Goal: Check status: Check status

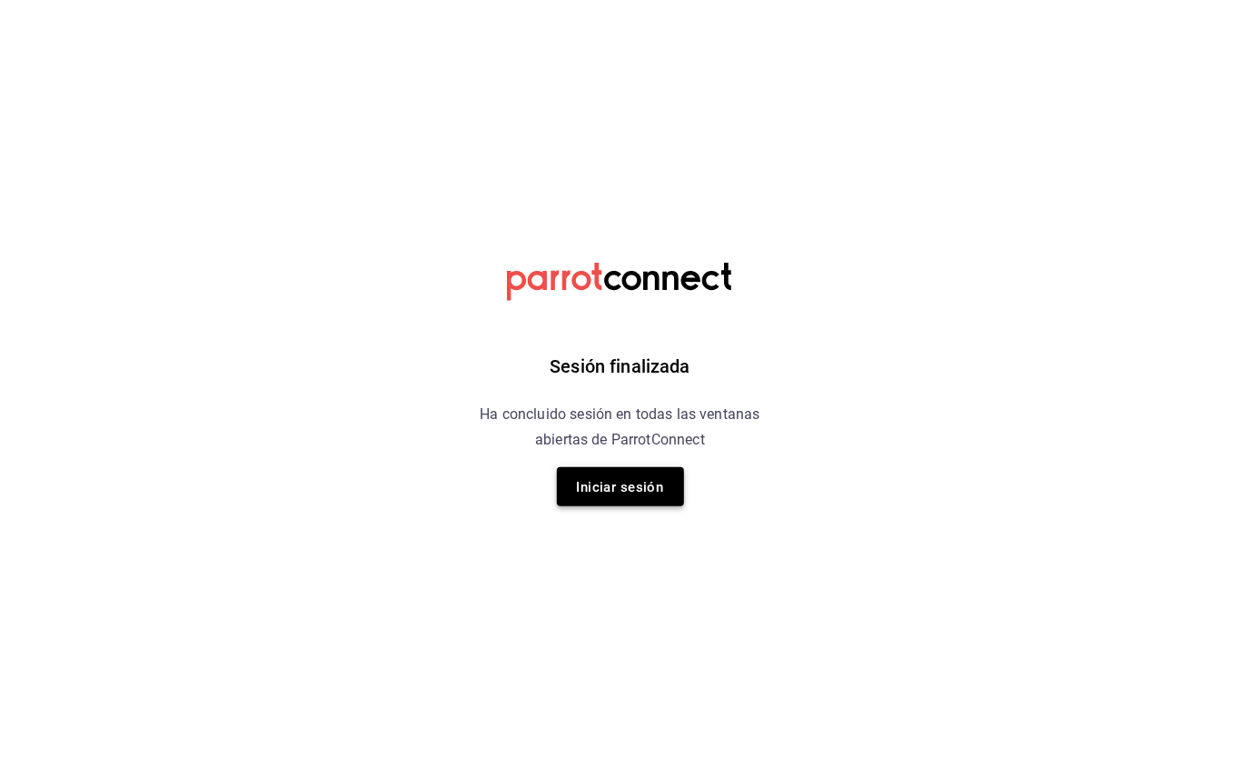
click at [623, 479] on font "Iniciar sesión" at bounding box center [620, 487] width 87 height 16
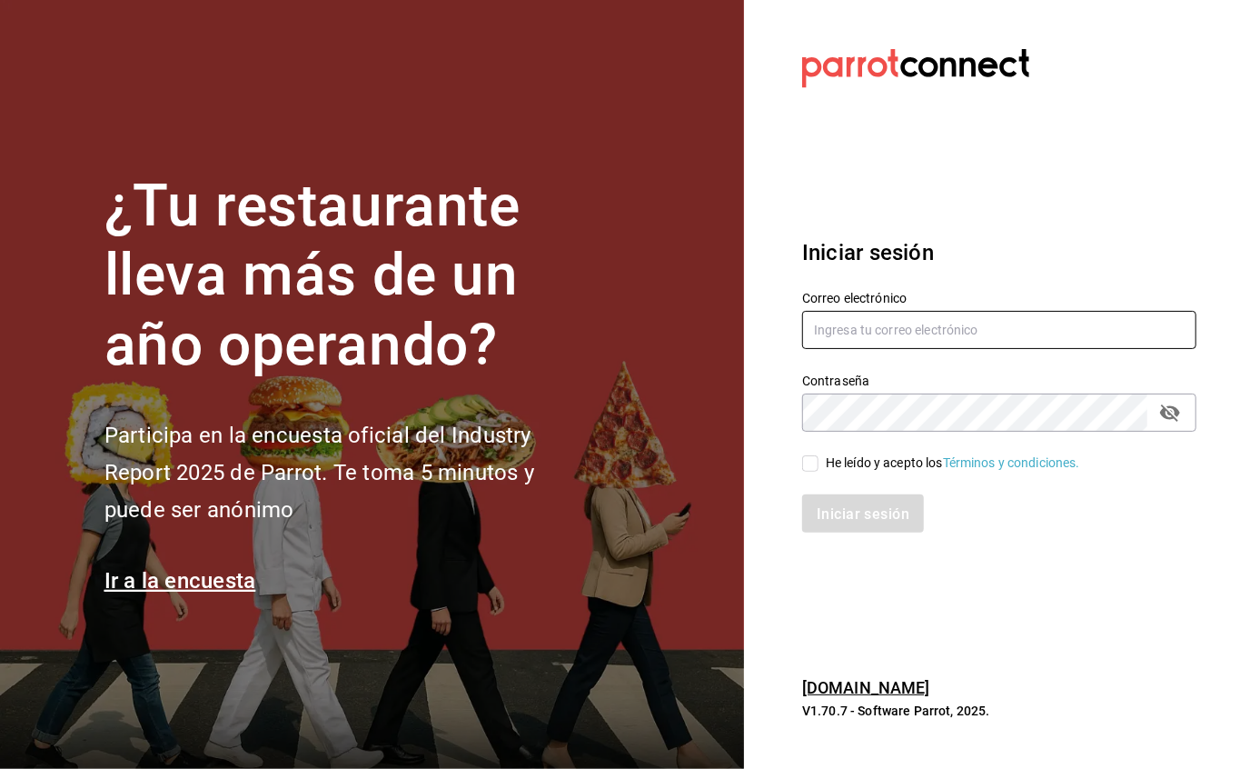
type input "[EMAIL_ADDRESS][DOMAIN_NAME]"
click at [810, 462] on input "He leído y acepto los Términos y condiciones." at bounding box center [810, 463] width 16 height 16
checkbox input "true"
click at [858, 525] on button "Iniciar sesión" at bounding box center [864, 513] width 124 height 38
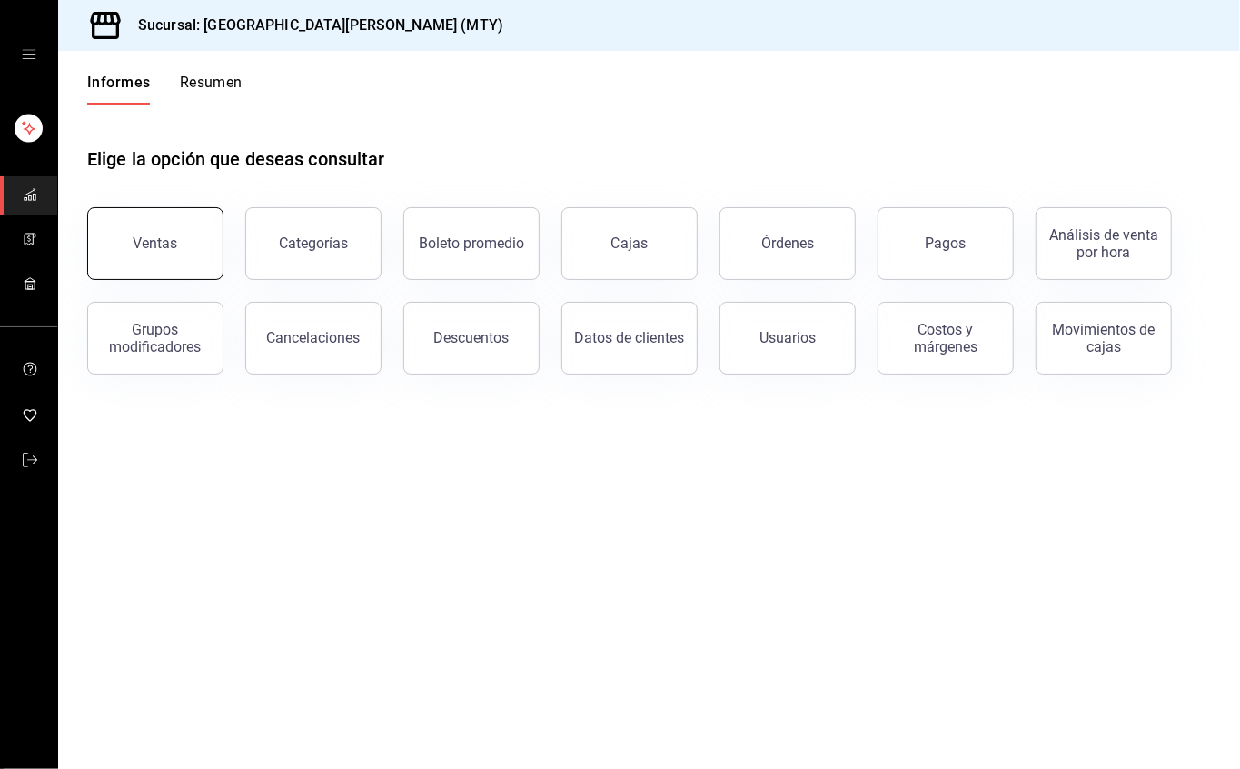
click at [164, 244] on font "Ventas" at bounding box center [156, 242] width 45 height 17
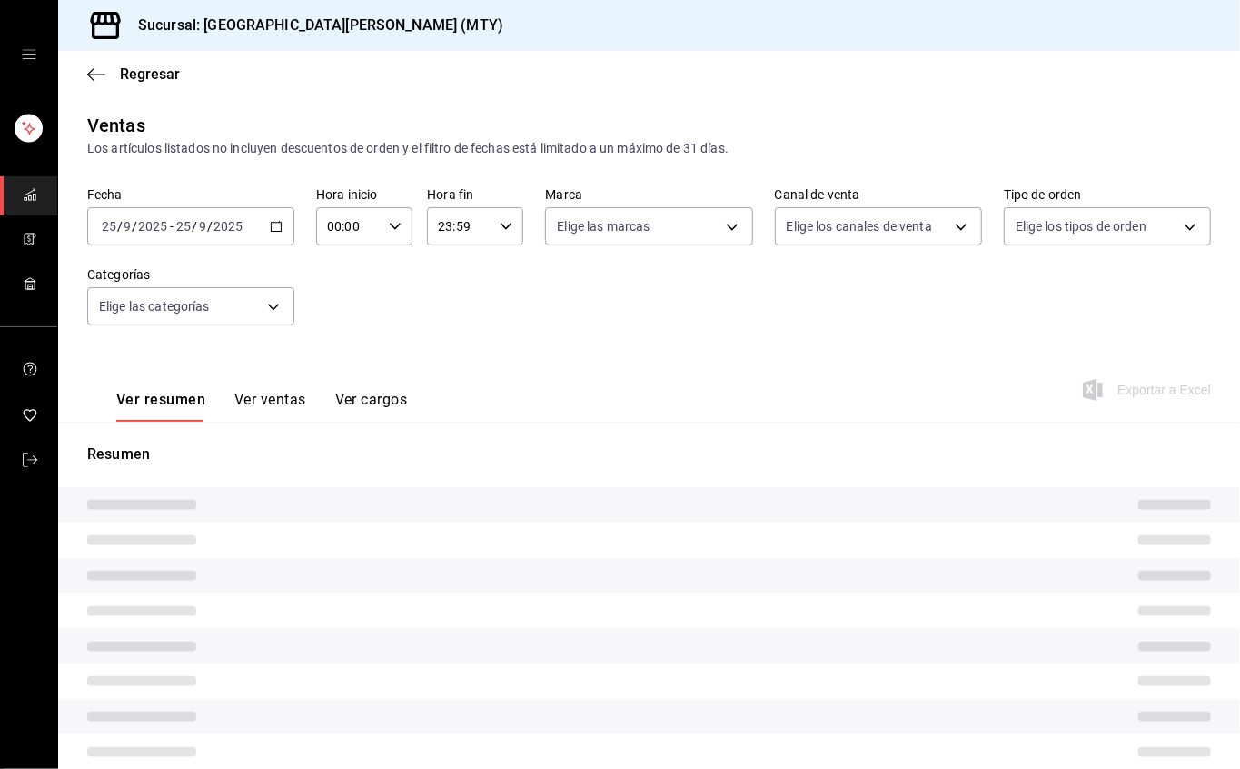
click at [487, 225] on div "23:59 Hora fin" at bounding box center [475, 226] width 96 height 38
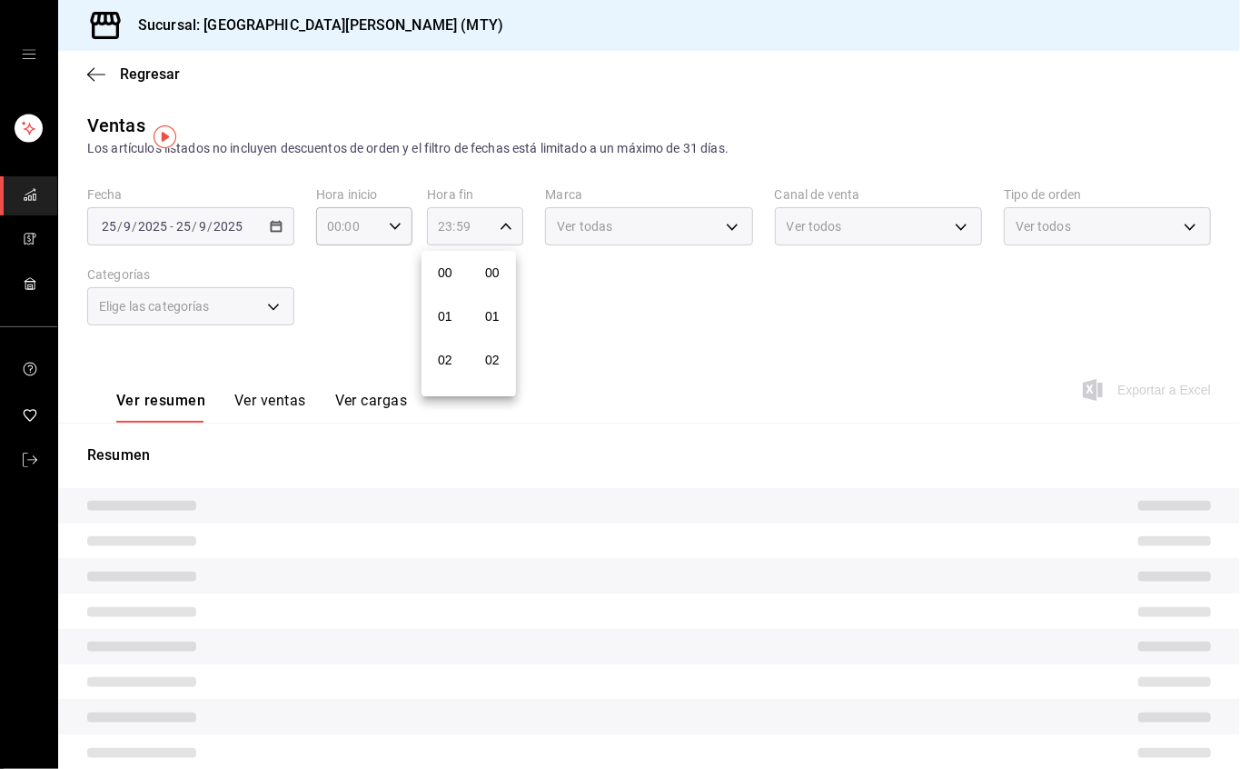
click at [492, 225] on div at bounding box center [620, 384] width 1240 height 769
click at [500, 229] on icon "button" at bounding box center [506, 226] width 13 height 13
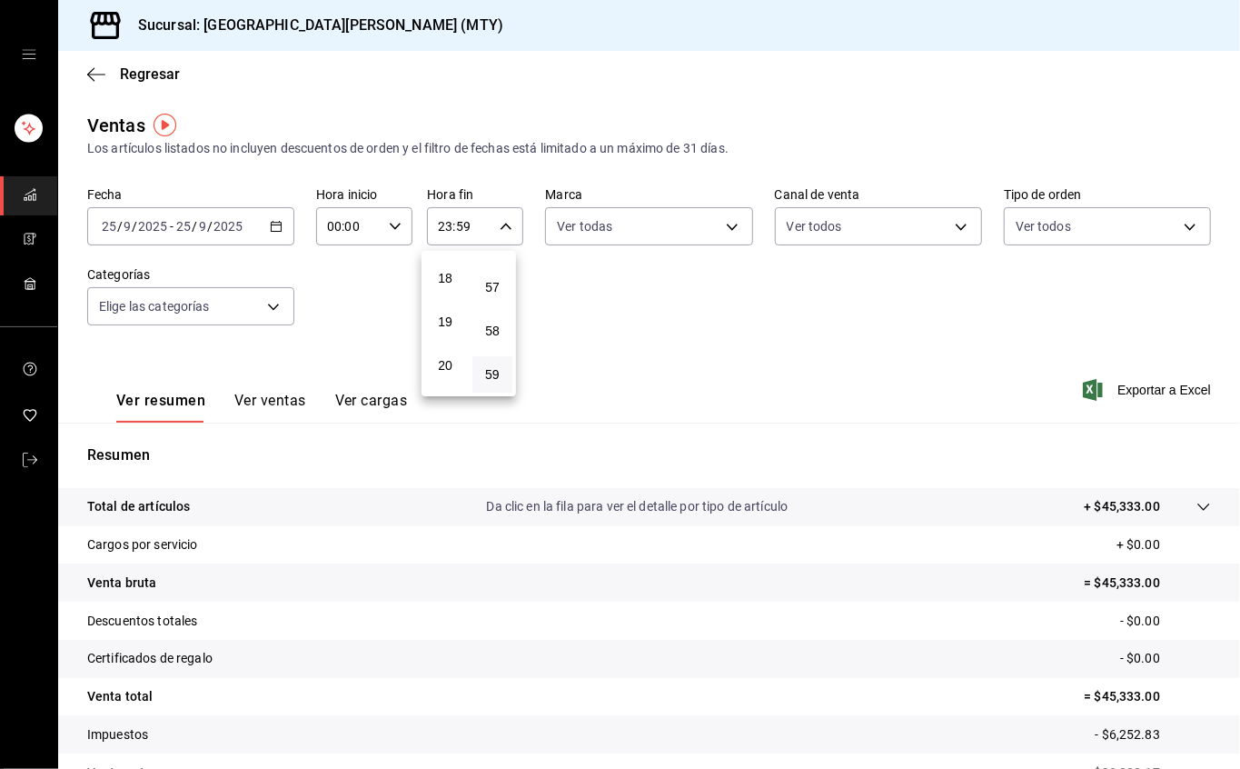
scroll to position [659, 0]
click at [444, 353] on font "17" at bounding box center [445, 355] width 15 height 15
type input "17:59"
click at [834, 282] on div at bounding box center [620, 384] width 1240 height 769
